Goal: Task Accomplishment & Management: Manage account settings

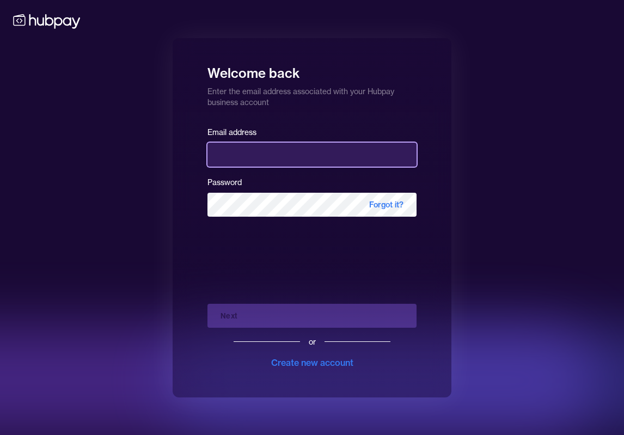
click at [273, 156] on input "email" at bounding box center [311, 155] width 209 height 24
type input "**********"
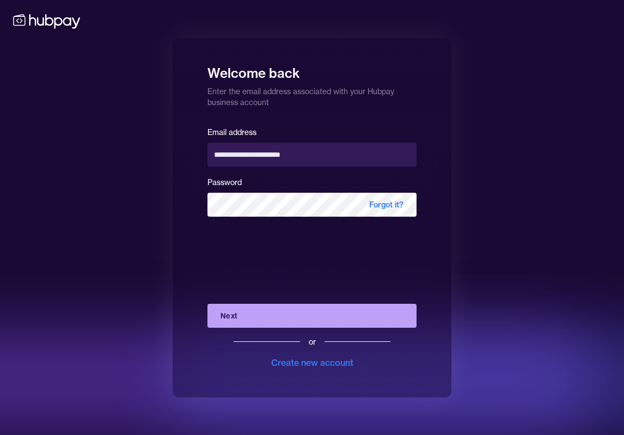
click at [265, 320] on button "Next" at bounding box center [311, 316] width 209 height 24
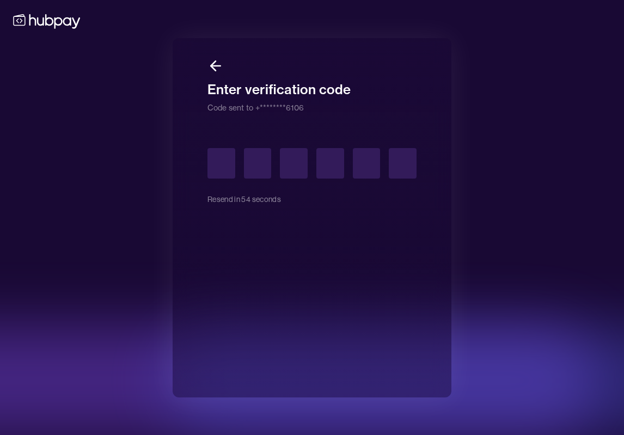
type input "*"
